Goal: Information Seeking & Learning: Learn about a topic

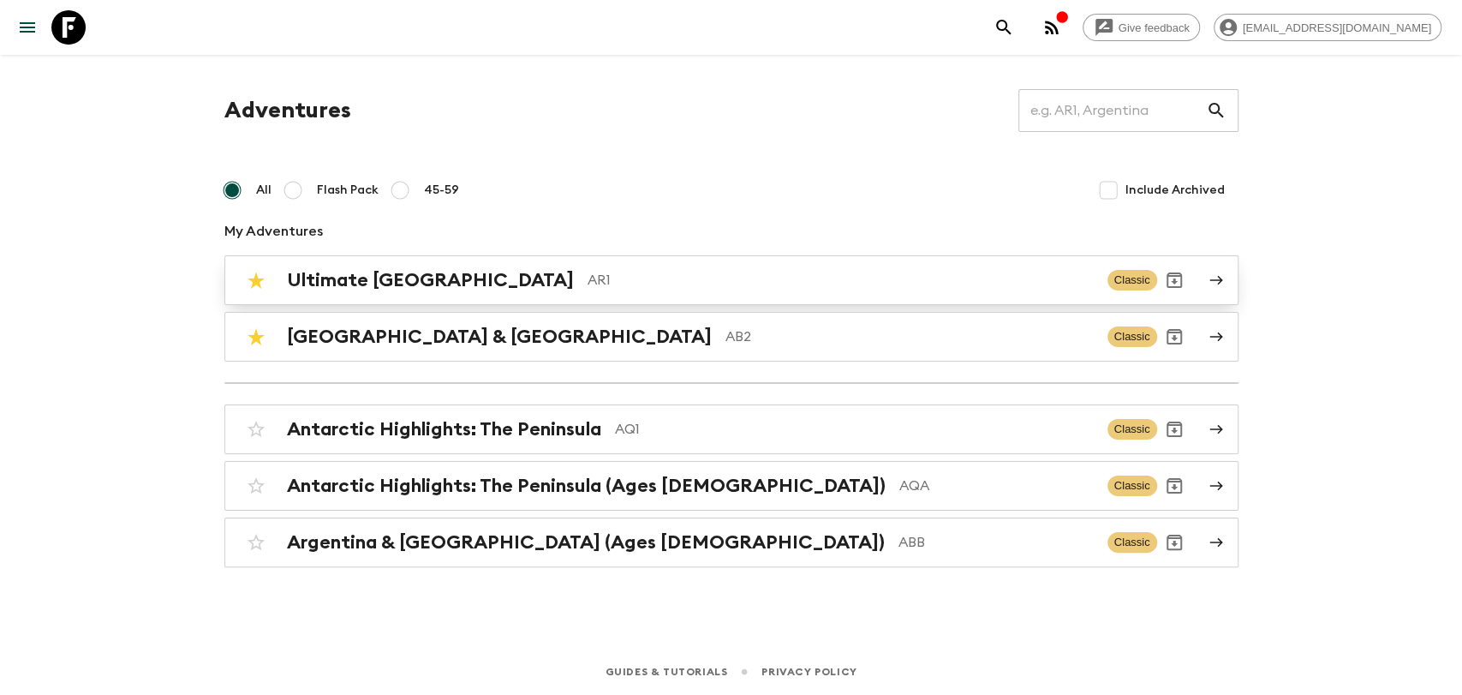
click at [465, 283] on div "Ultimate Argentina AR1" at bounding box center [690, 280] width 807 height 22
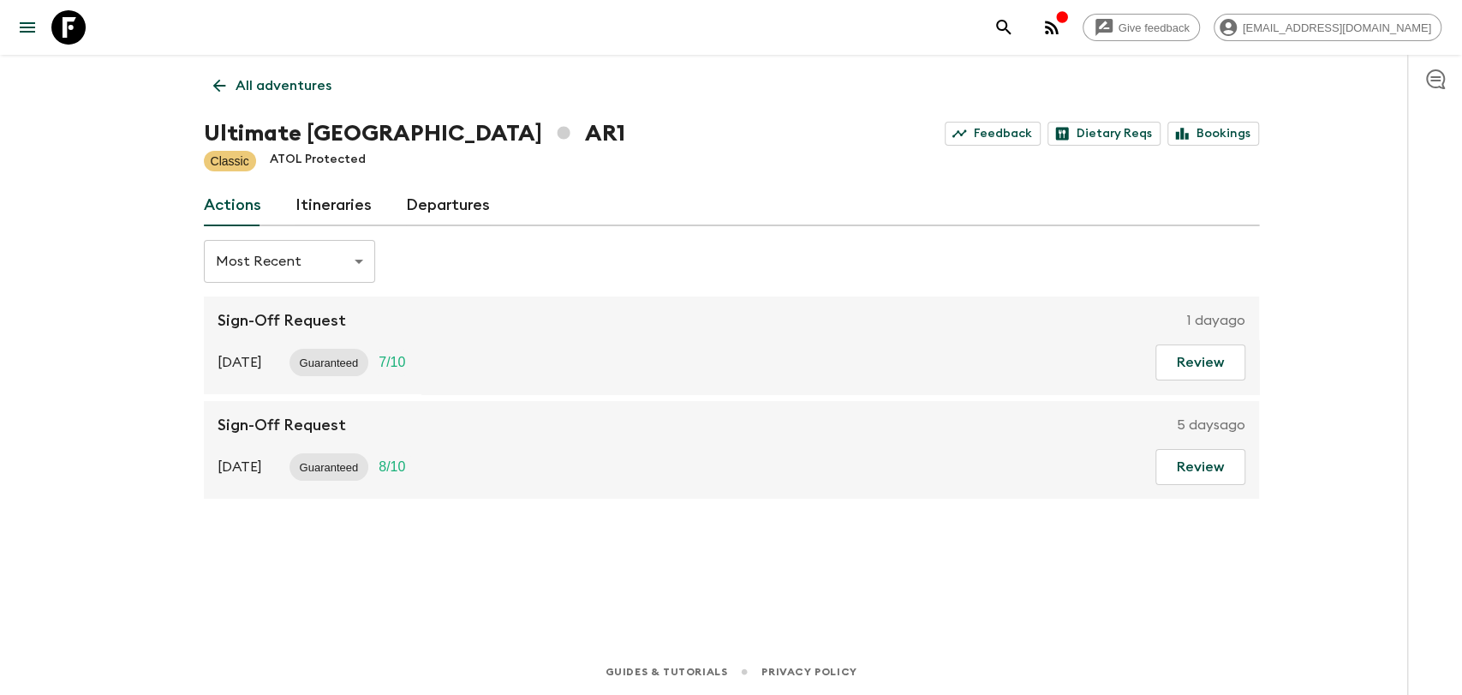
click at [409, 218] on link "Departures" at bounding box center [448, 205] width 84 height 41
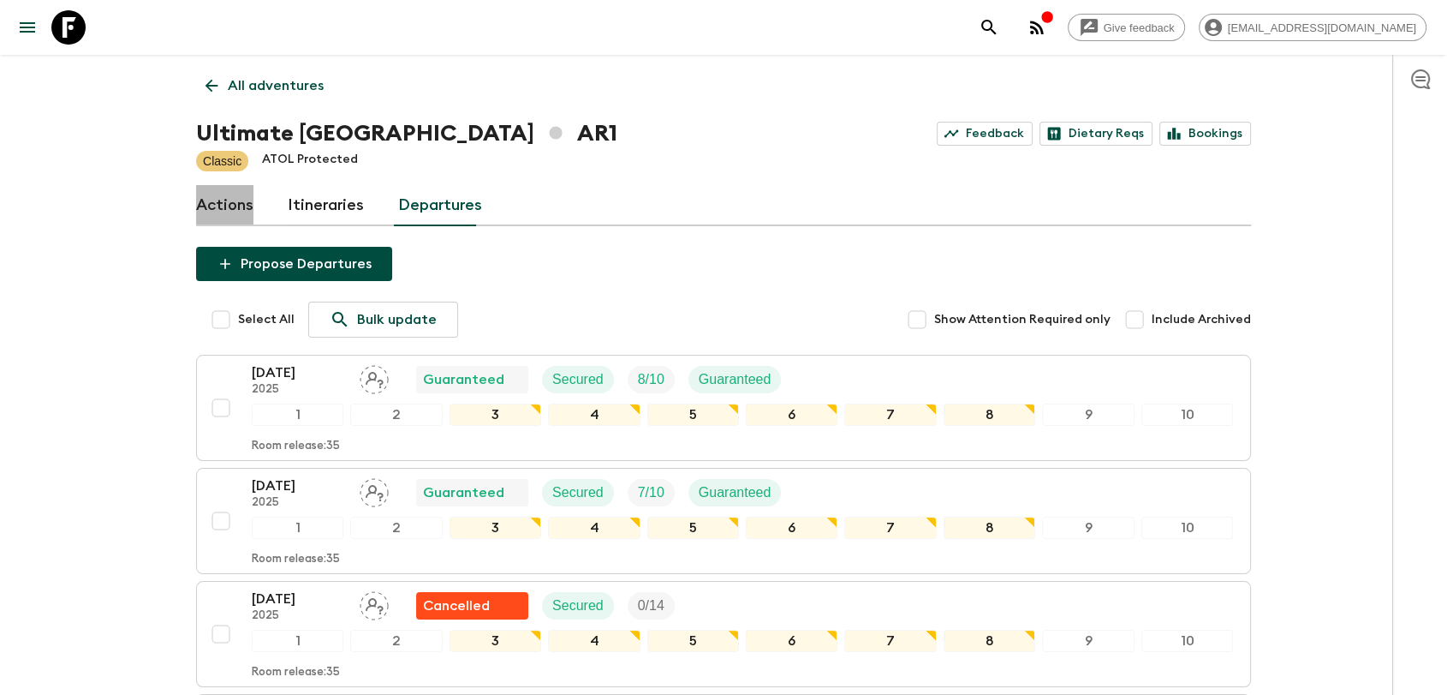
click at [243, 203] on link "Actions" at bounding box center [224, 205] width 57 height 41
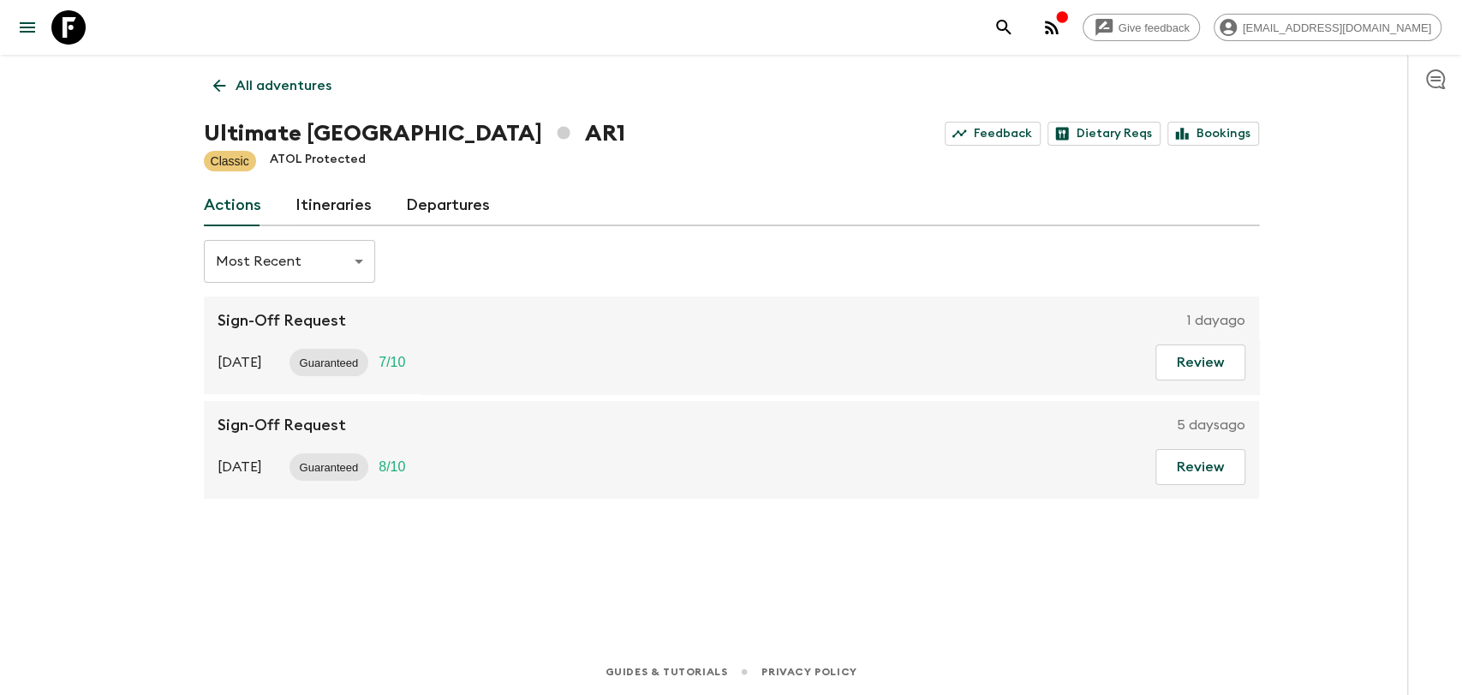
click at [356, 211] on link "Itineraries" at bounding box center [333, 205] width 76 height 41
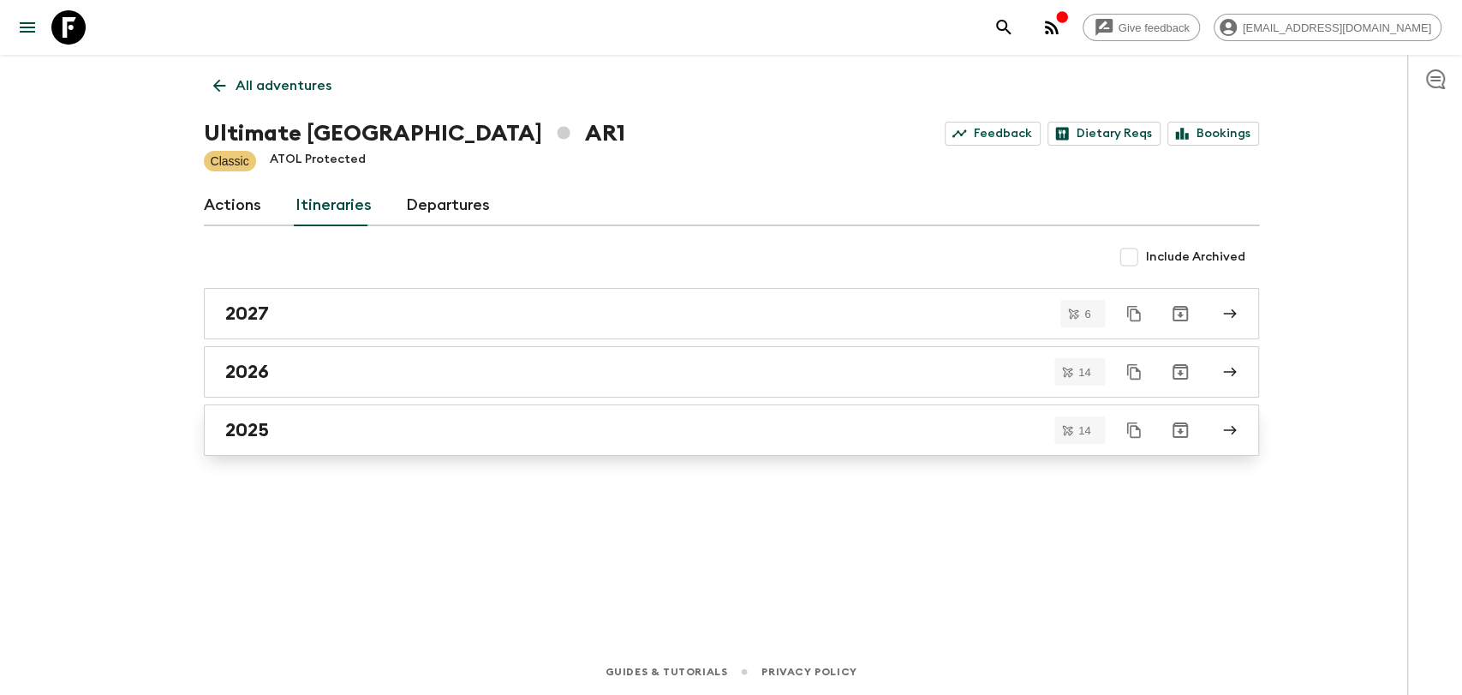
click at [337, 427] on div "2025" at bounding box center [715, 430] width 980 height 22
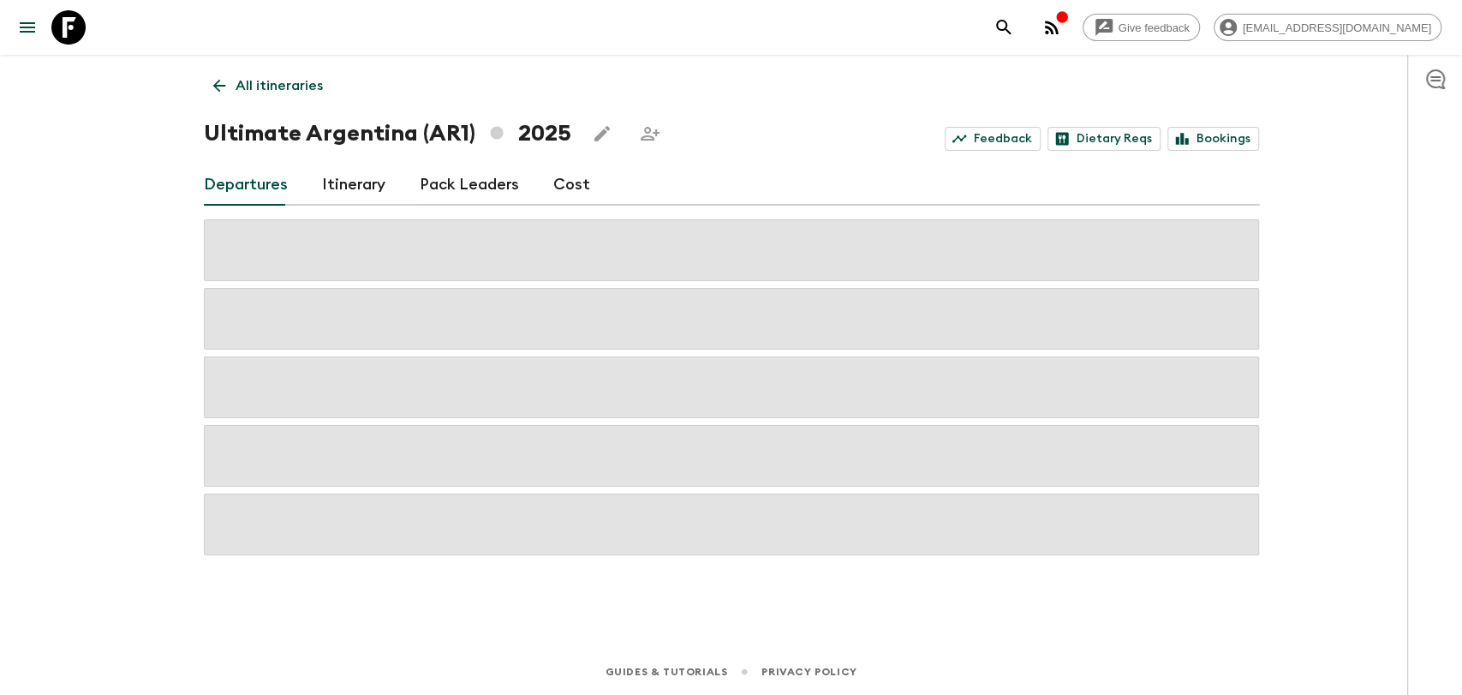
click at [541, 182] on div "Departures Itinerary Pack Leaders Cost" at bounding box center [731, 184] width 1055 height 41
click at [553, 182] on link "Cost" at bounding box center [571, 184] width 37 height 41
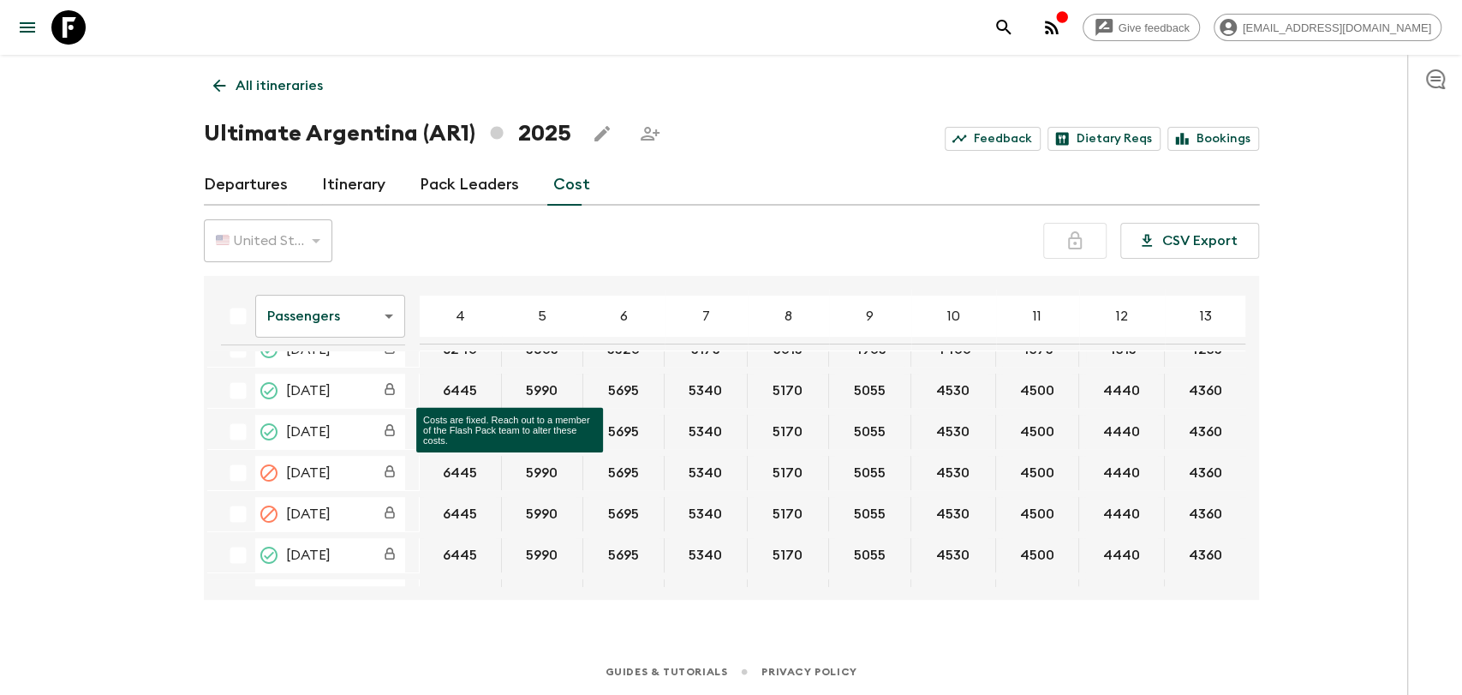
scroll to position [190, 0]
click at [349, 325] on body "Give feedback [EMAIL_ADDRESS][DOMAIN_NAME] All itineraries Ultimate [GEOGRAPHIC…" at bounding box center [731, 347] width 1462 height 695
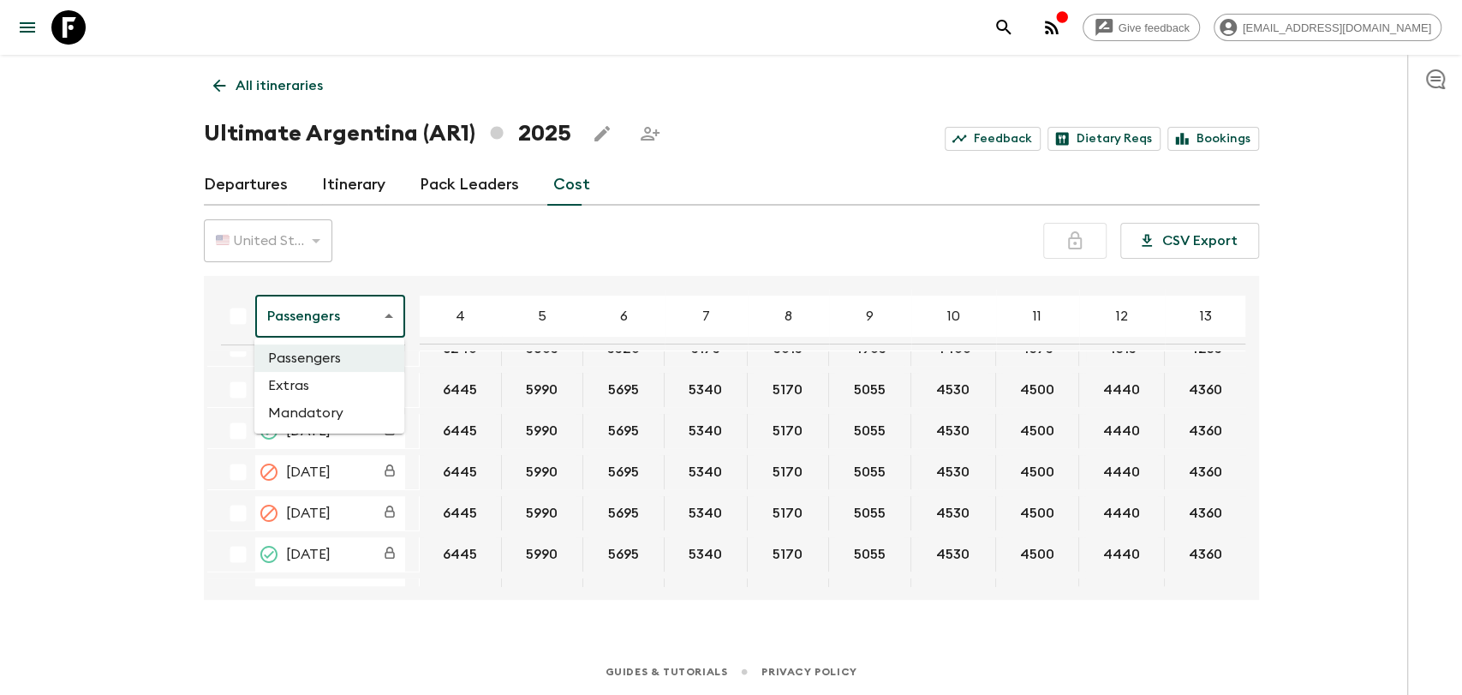
click at [337, 422] on li "Mandatory" at bounding box center [329, 412] width 150 height 27
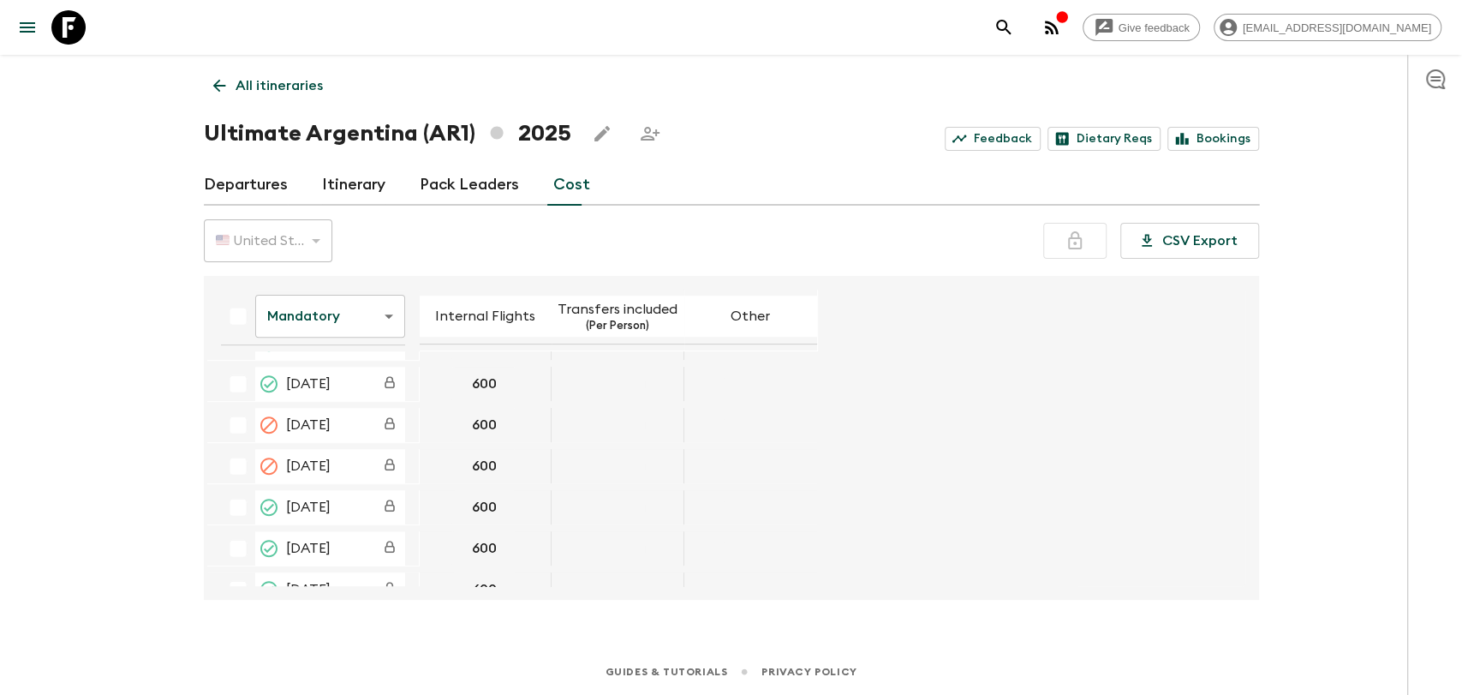
scroll to position [552, 0]
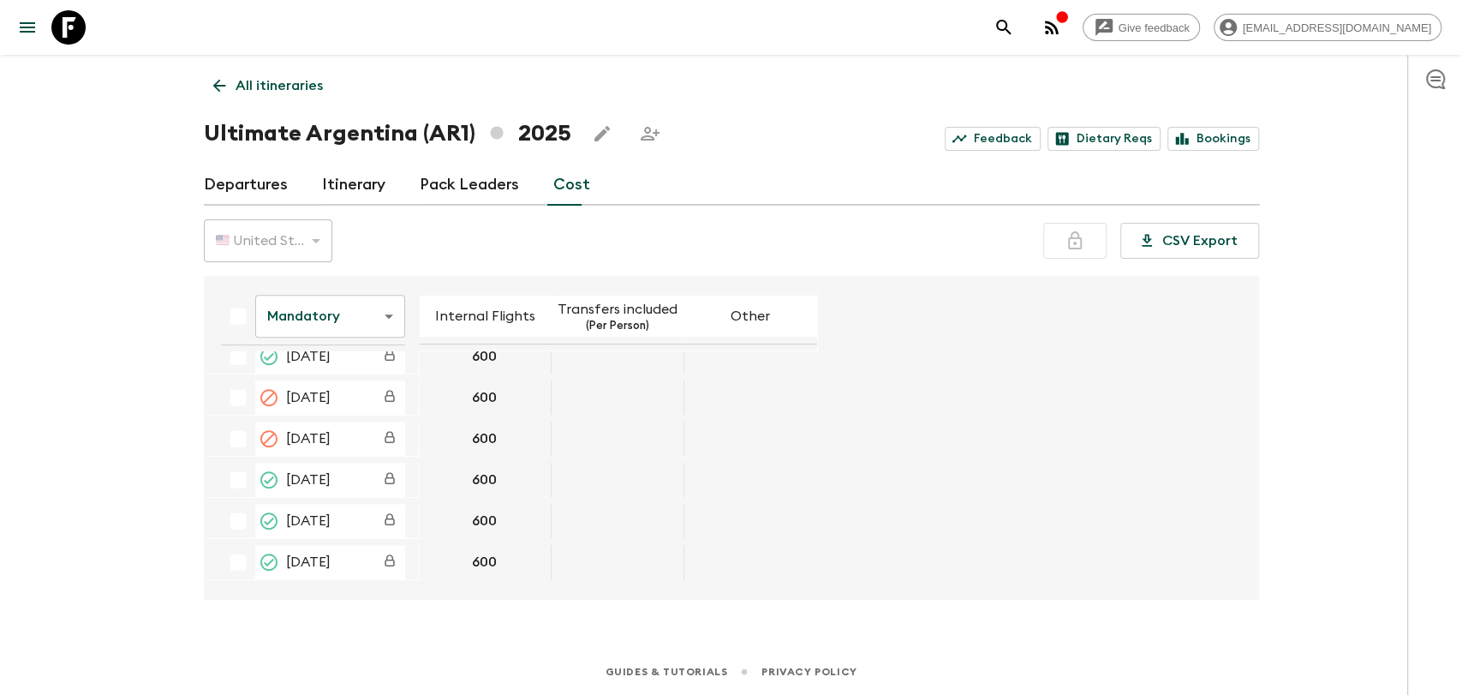
click at [1062, 30] on icon "button" at bounding box center [1051, 27] width 21 height 21
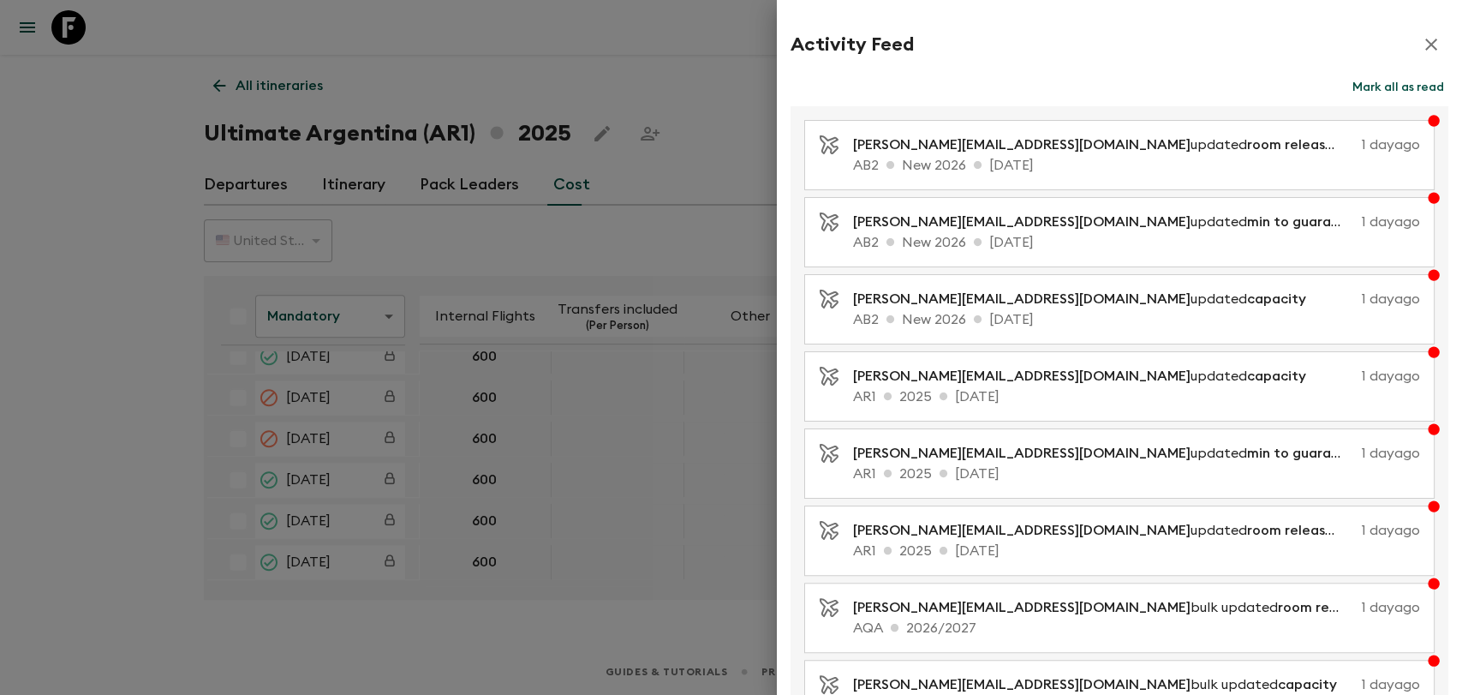
click at [1421, 40] on icon "button" at bounding box center [1431, 44] width 21 height 21
